Goal: Information Seeking & Learning: Learn about a topic

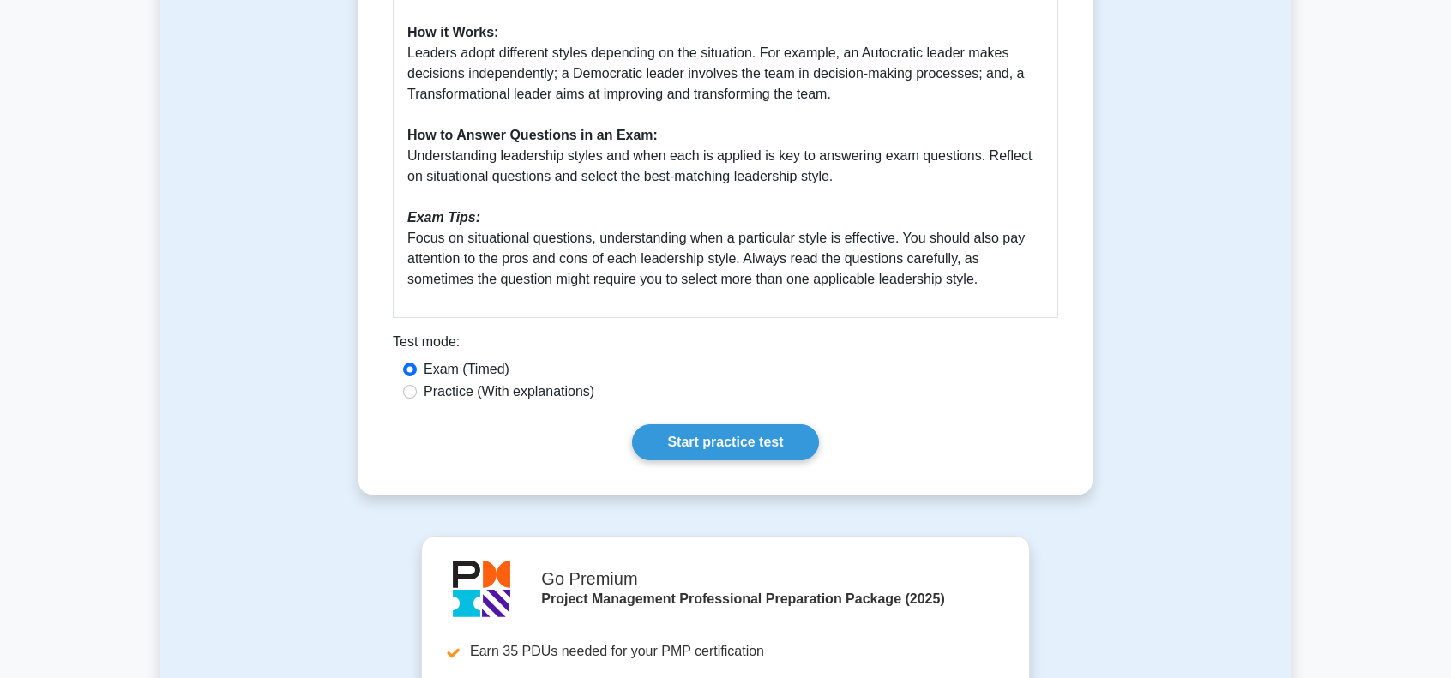
scroll to position [772, 0]
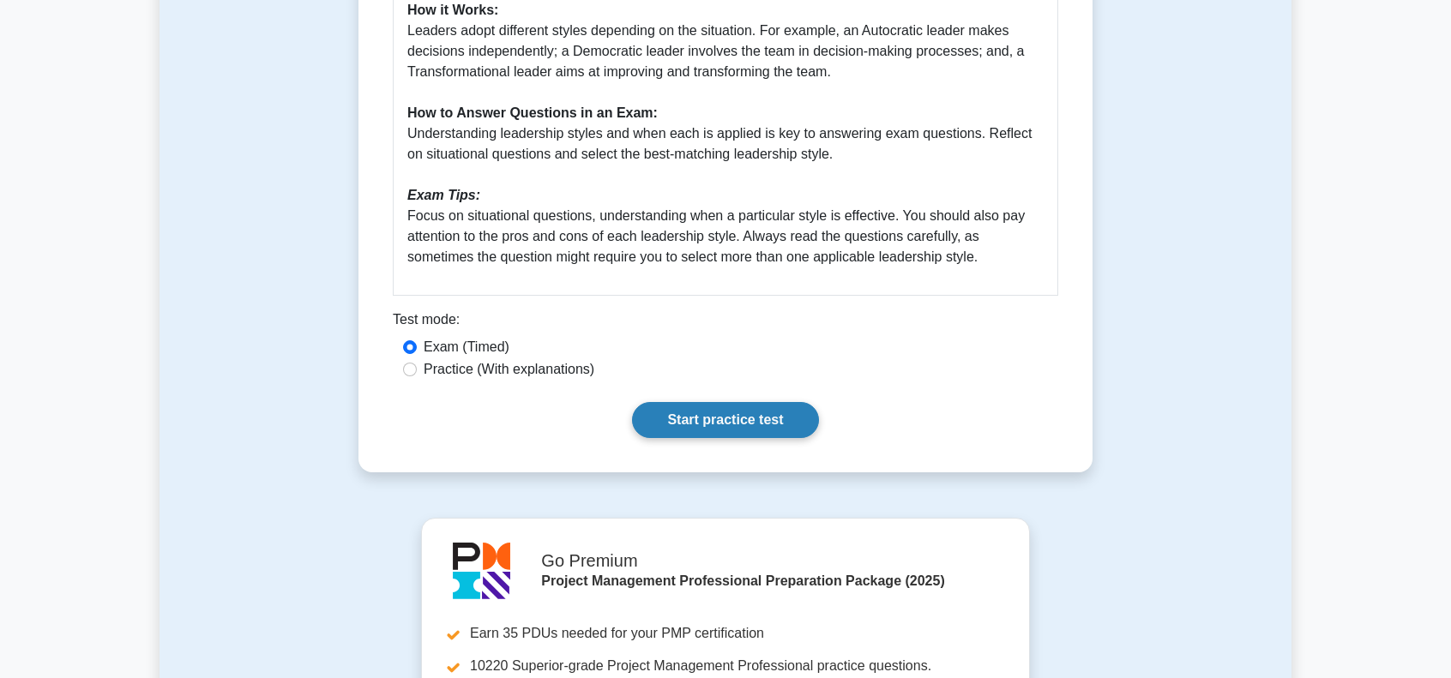
click at [776, 423] on link "Start practice test" at bounding box center [725, 420] width 186 height 36
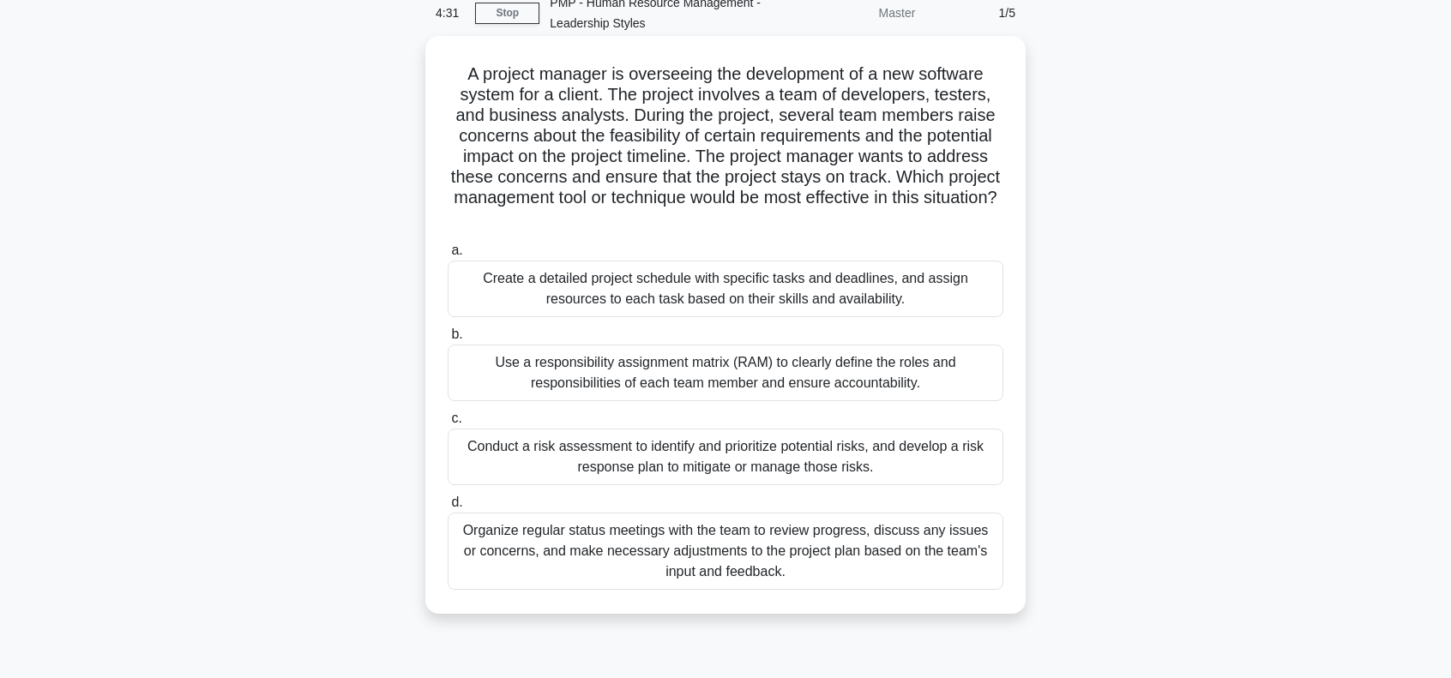
scroll to position [86, 0]
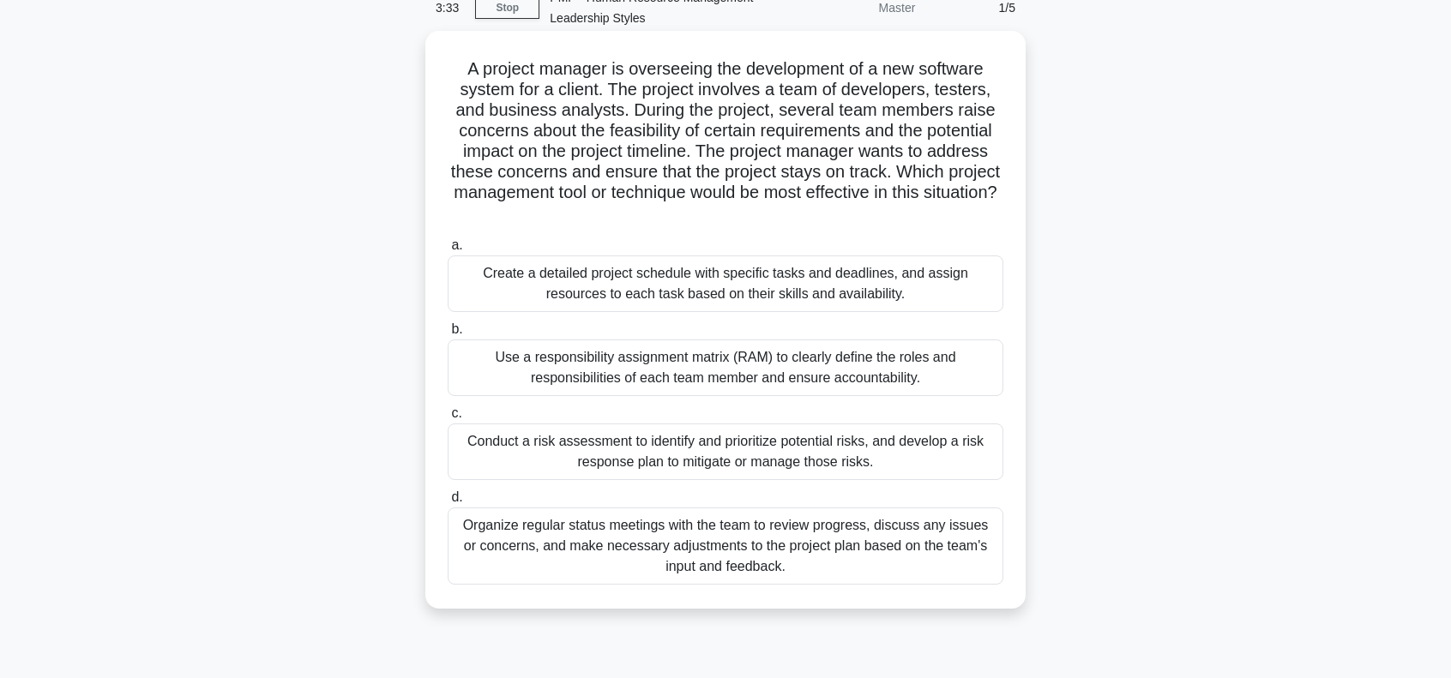
click at [759, 452] on div "Conduct a risk assessment to identify and prioritize potential risks, and devel…" at bounding box center [726, 452] width 556 height 57
click at [513, 452] on div "Conduct a risk assessment to identify and prioritize potential risks, and devel…" at bounding box center [726, 452] width 556 height 57
click at [448, 419] on input "c. Conduct a risk assessment to identify and prioritize potential risks, and de…" at bounding box center [448, 413] width 0 height 11
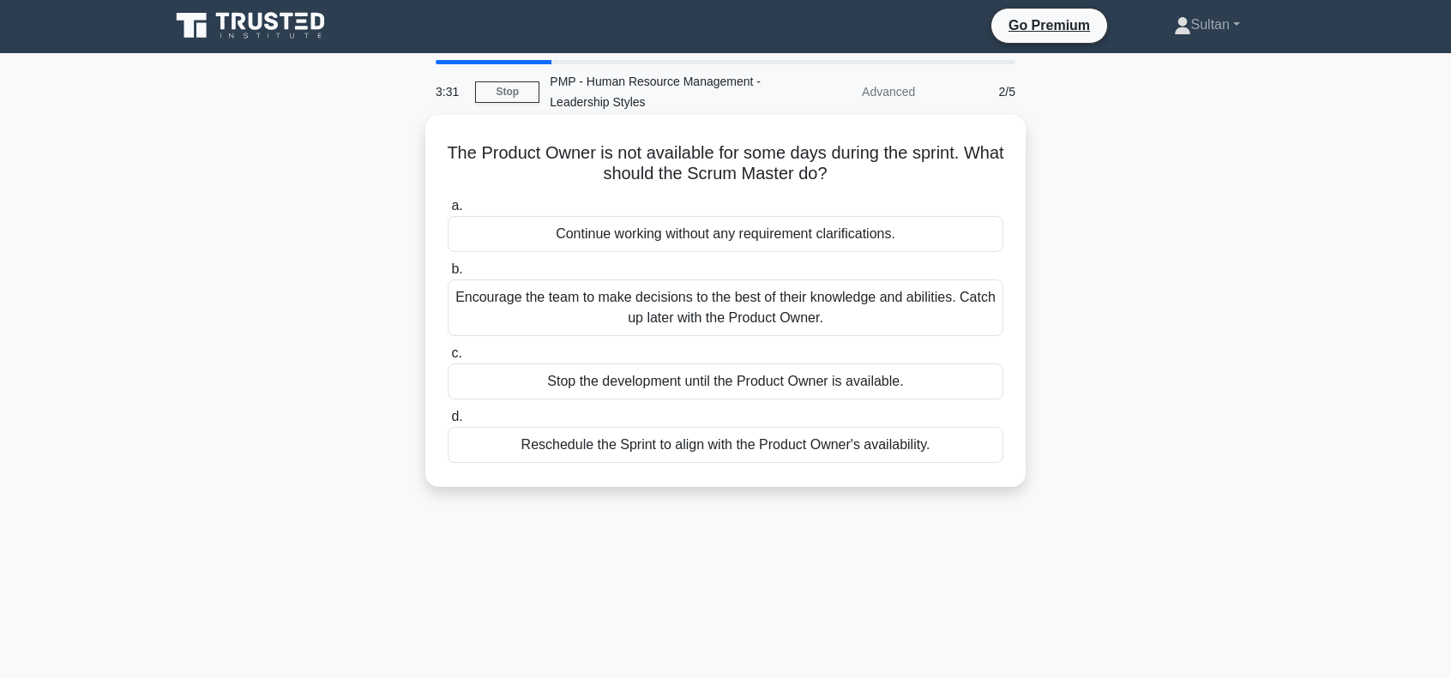
scroll to position [0, 0]
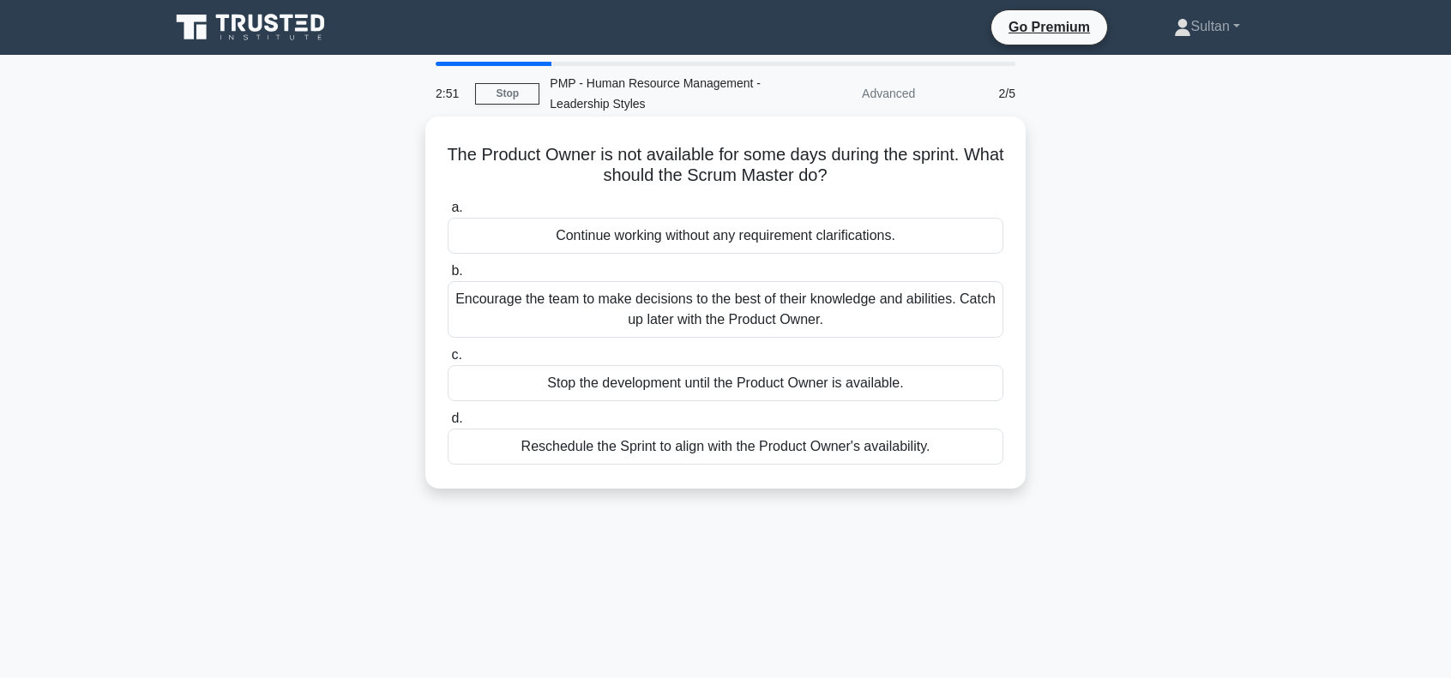
click at [786, 446] on div "Reschedule the Sprint to align with the Product Owner's availability." at bounding box center [726, 447] width 556 height 36
click at [448, 425] on input "d. Reschedule the Sprint to align with the Product Owner's availability." at bounding box center [448, 418] width 0 height 11
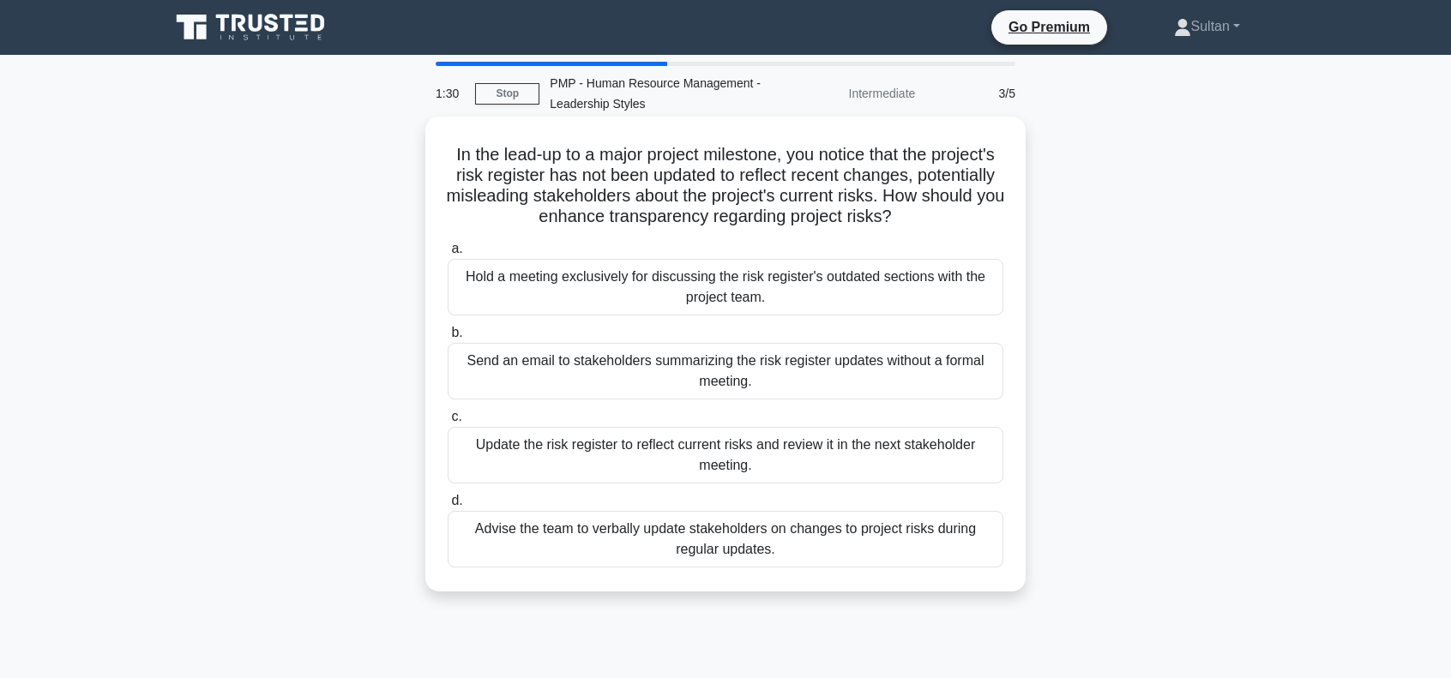
click at [672, 459] on div "Update the risk register to reflect current risks and review it in the next sta…" at bounding box center [726, 455] width 556 height 57
click at [448, 423] on input "c. Update the risk register to reflect current risks and review it in the next …" at bounding box center [448, 417] width 0 height 11
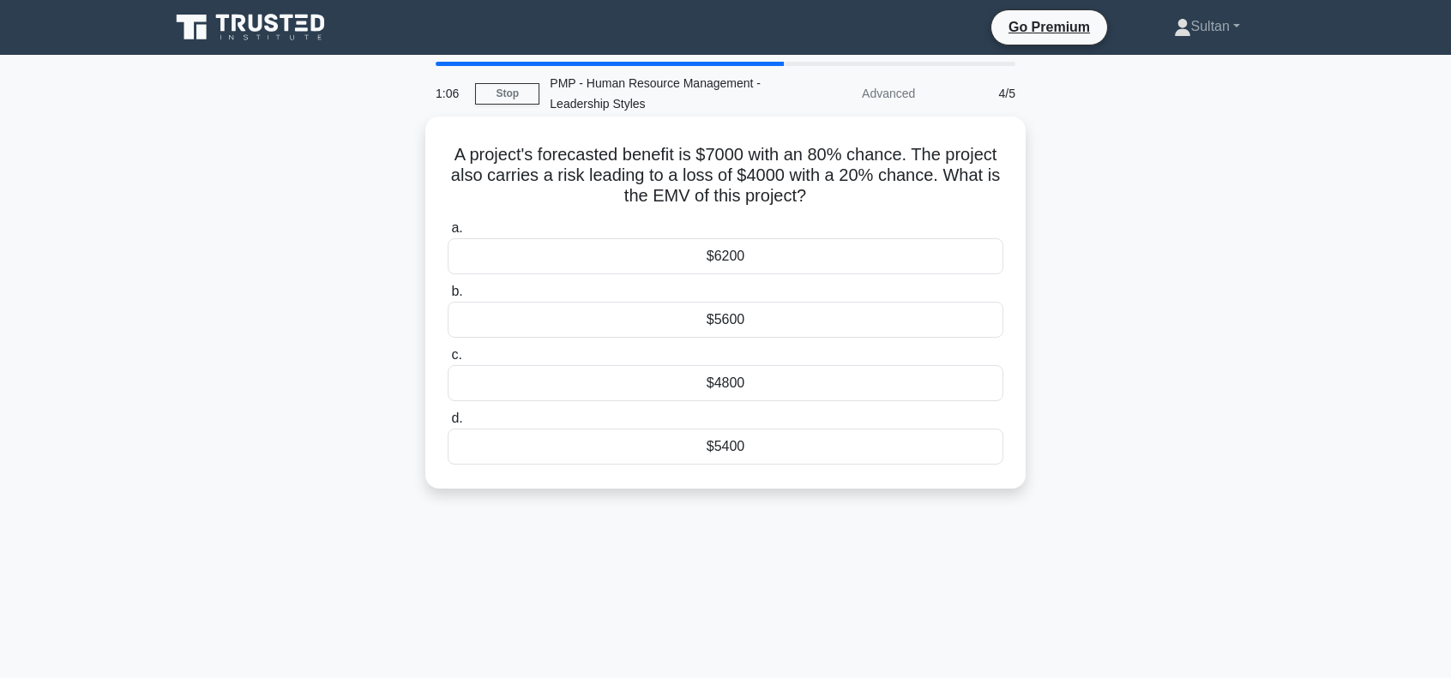
click at [732, 386] on div "$4800" at bounding box center [726, 383] width 556 height 36
click at [448, 361] on input "c. $4800" at bounding box center [448, 355] width 0 height 11
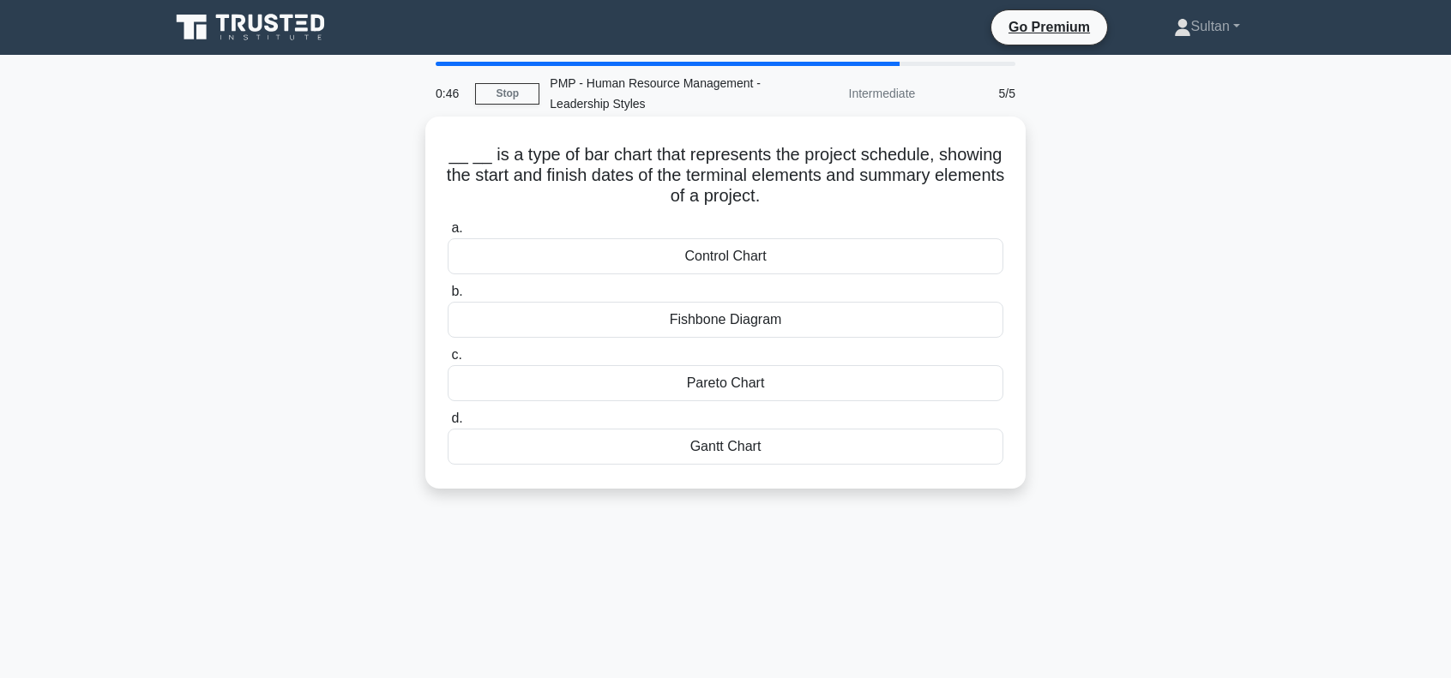
click at [750, 459] on div "Gantt Chart" at bounding box center [726, 447] width 556 height 36
click at [448, 425] on input "d. Gantt Chart" at bounding box center [448, 418] width 0 height 11
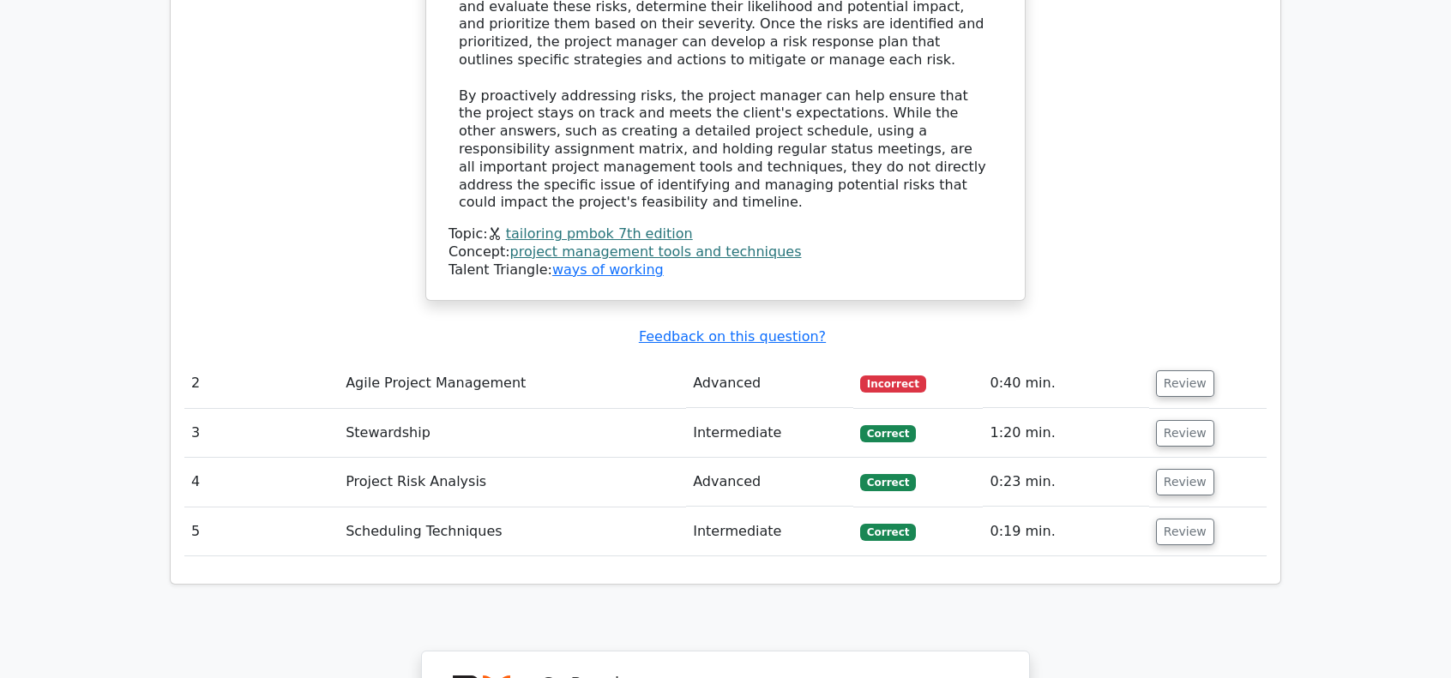
scroll to position [2230, 0]
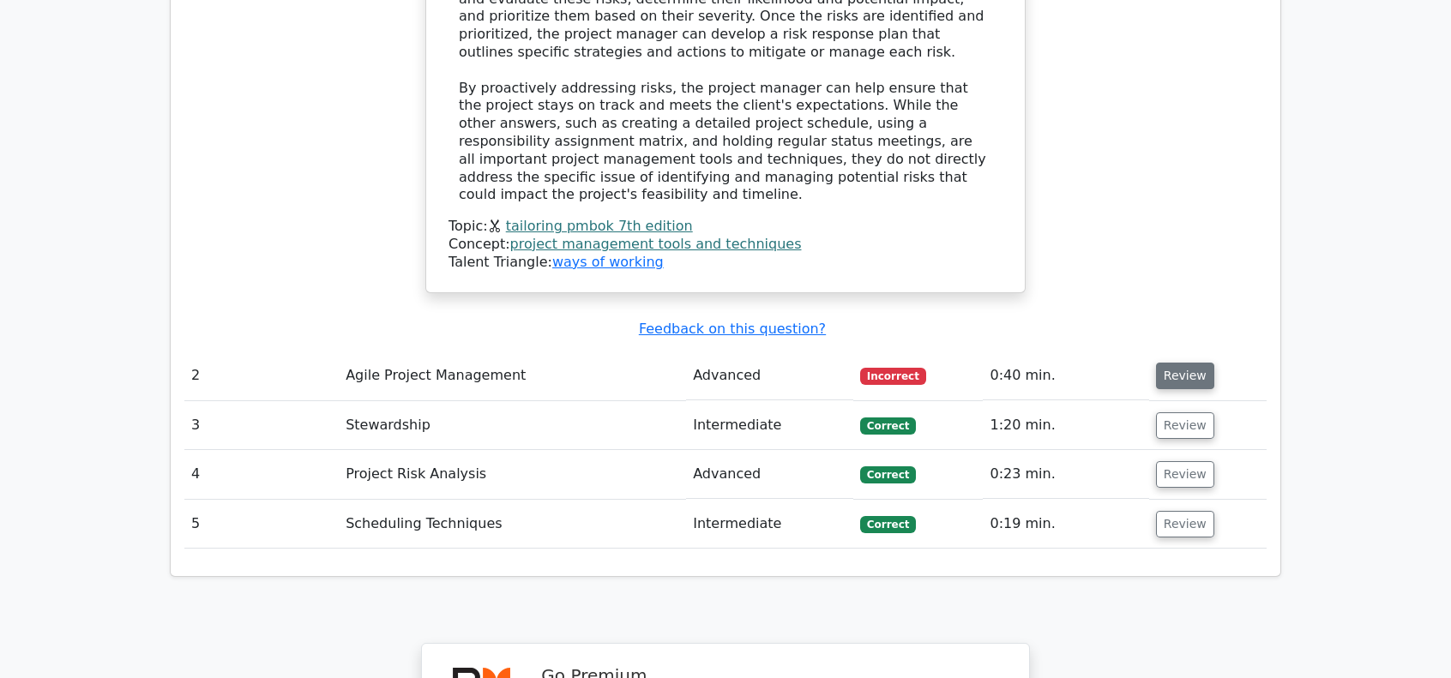
click at [1166, 363] on button "Review" at bounding box center [1185, 376] width 58 height 27
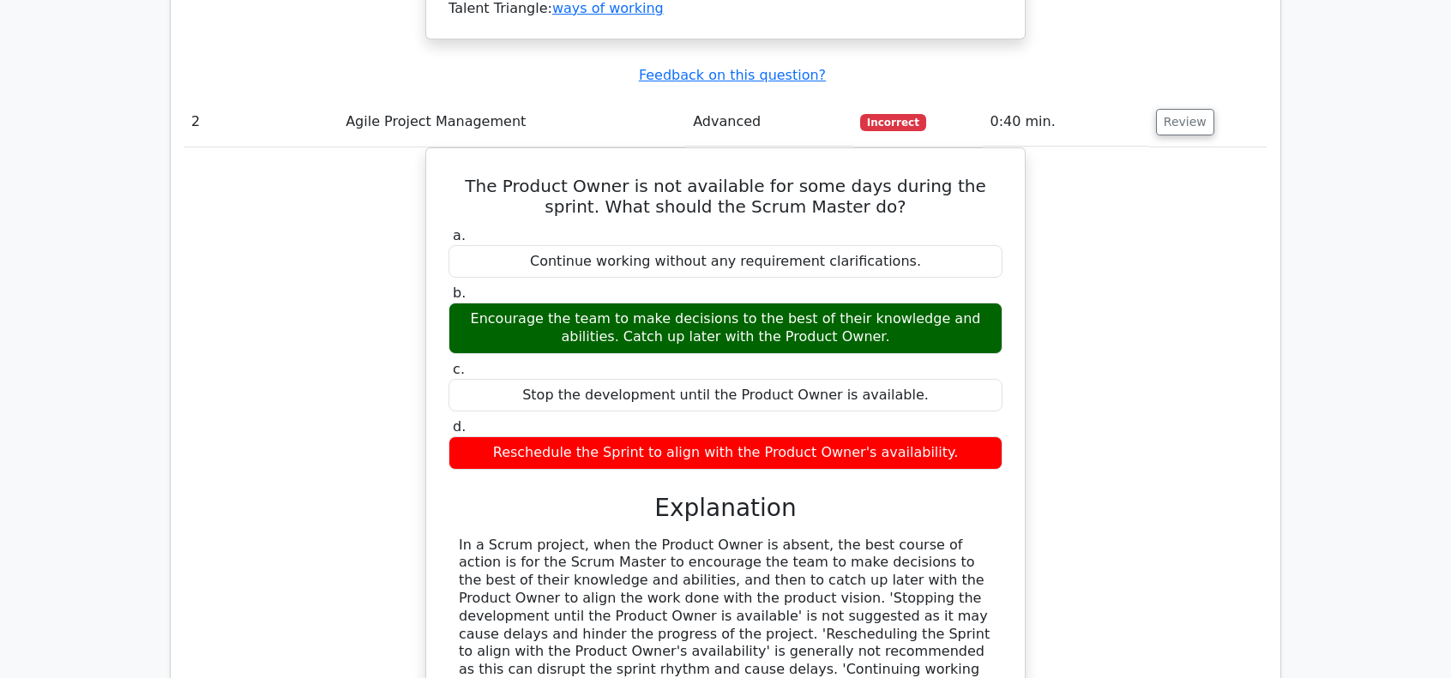
scroll to position [2487, 0]
